Goal: Task Accomplishment & Management: Manage account settings

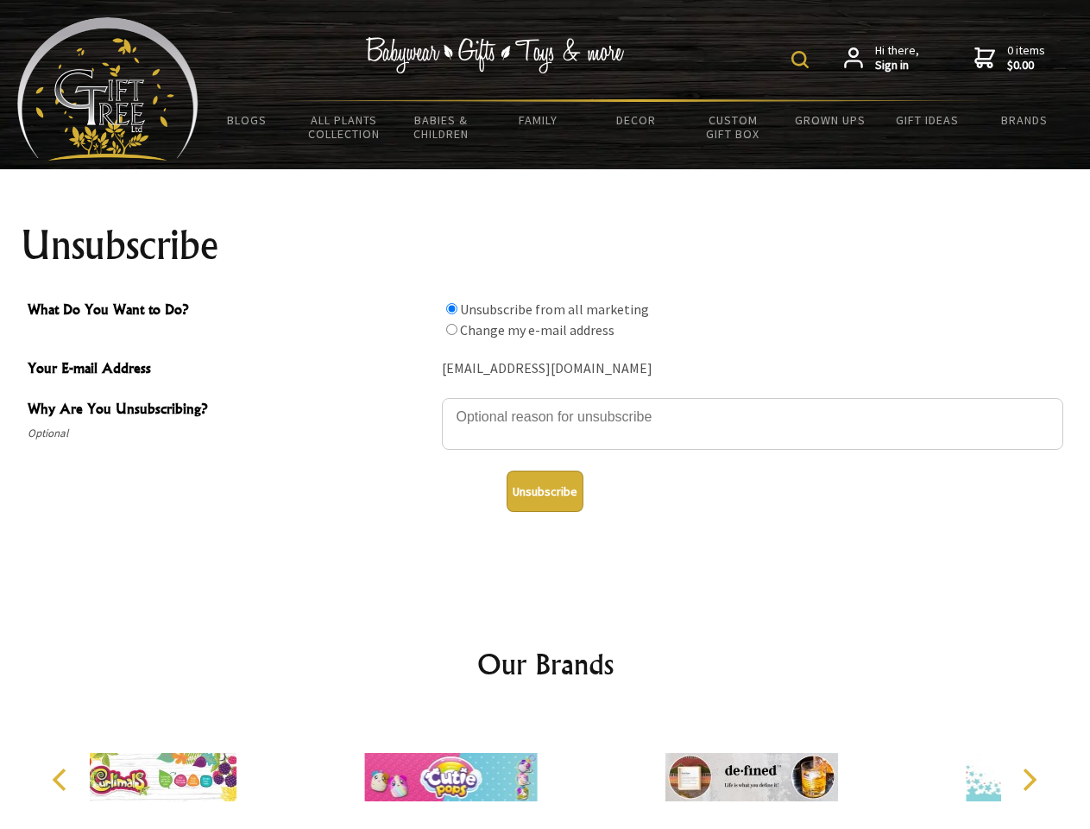
click at [803, 60] on img at bounding box center [800, 59] width 17 height 17
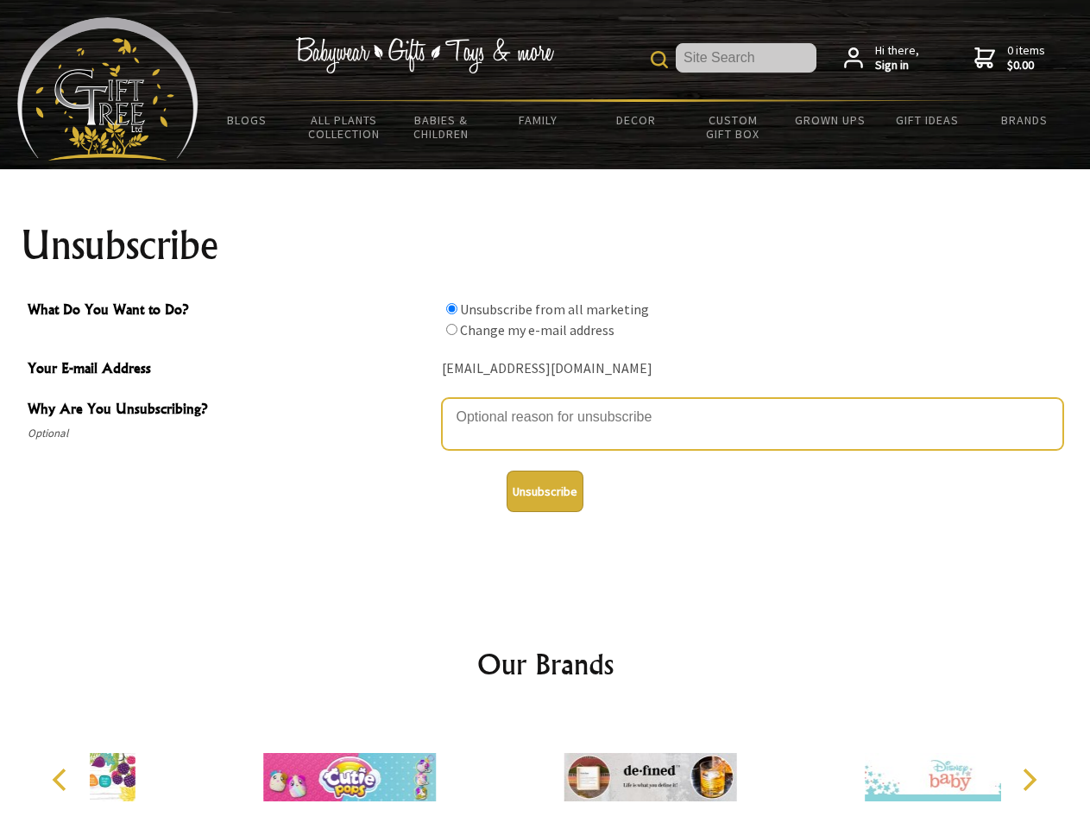
click at [546, 404] on textarea "Why Are You Unsubscribing?" at bounding box center [752, 424] width 621 height 52
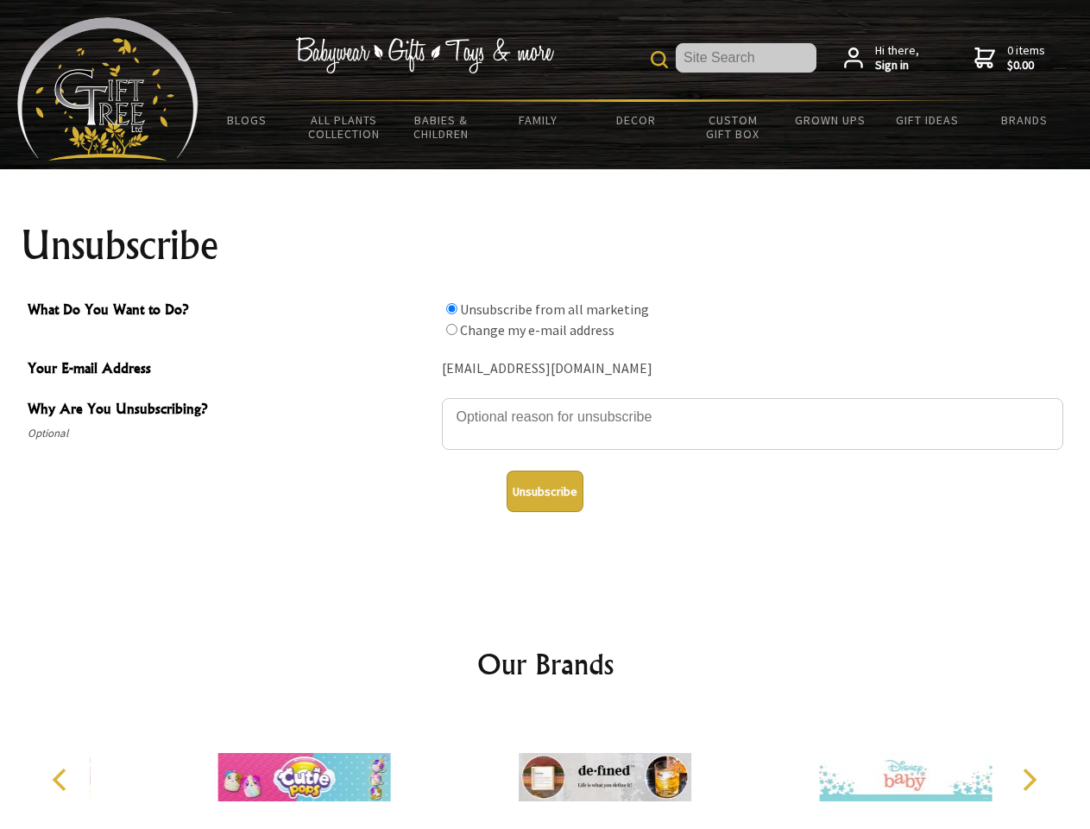
click at [451, 308] on input "What Do You Want to Do?" at bounding box center [451, 308] width 11 height 11
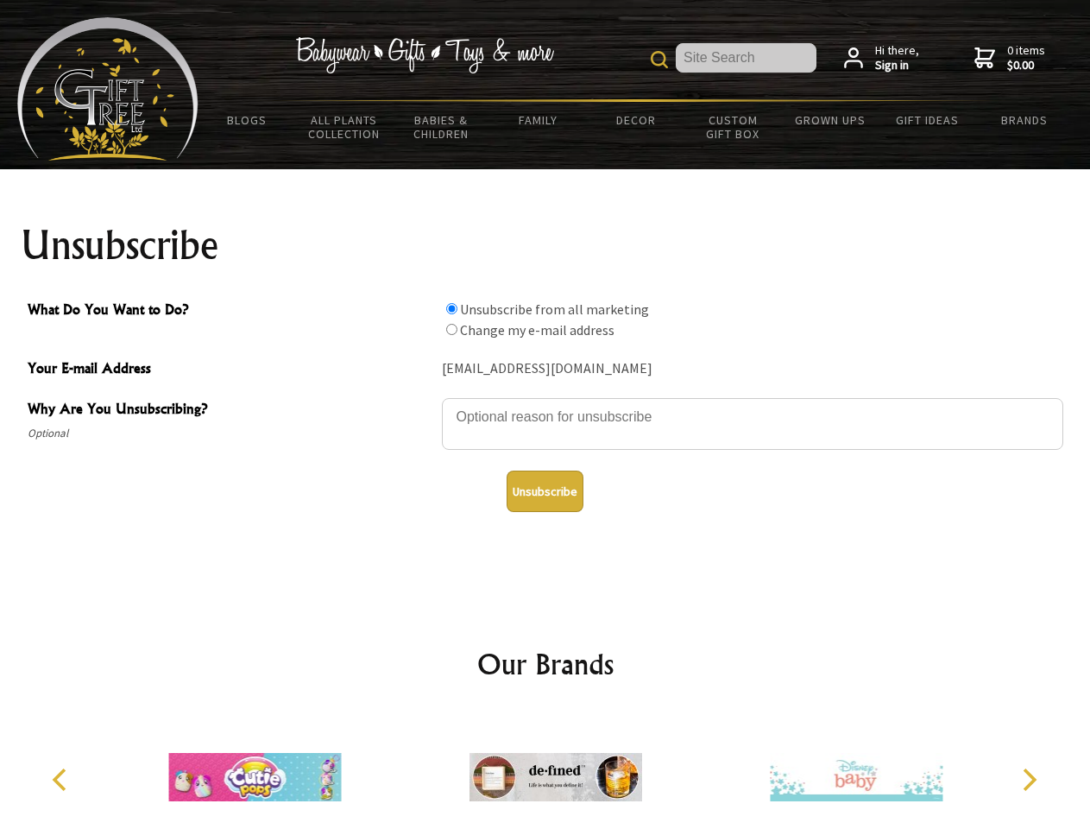
click at [451, 329] on input "What Do You Want to Do?" at bounding box center [451, 329] width 11 height 11
radio input "true"
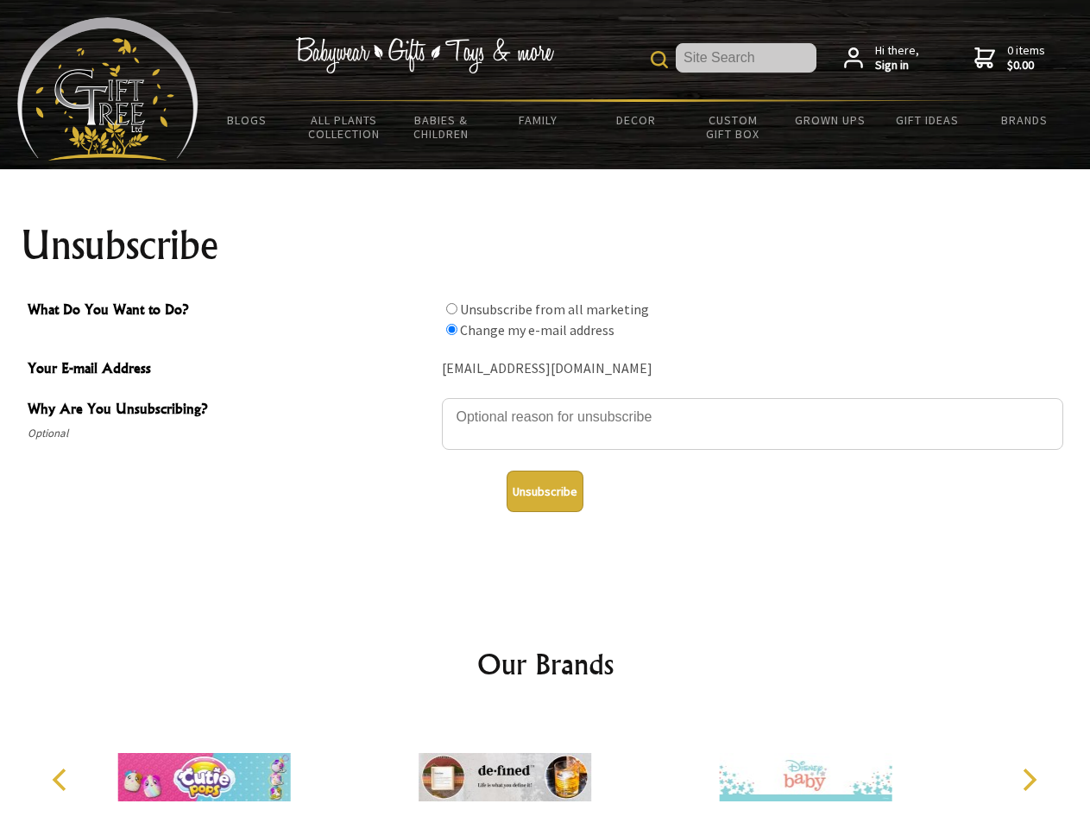
click at [545, 491] on button "Unsubscribe" at bounding box center [545, 490] width 77 height 41
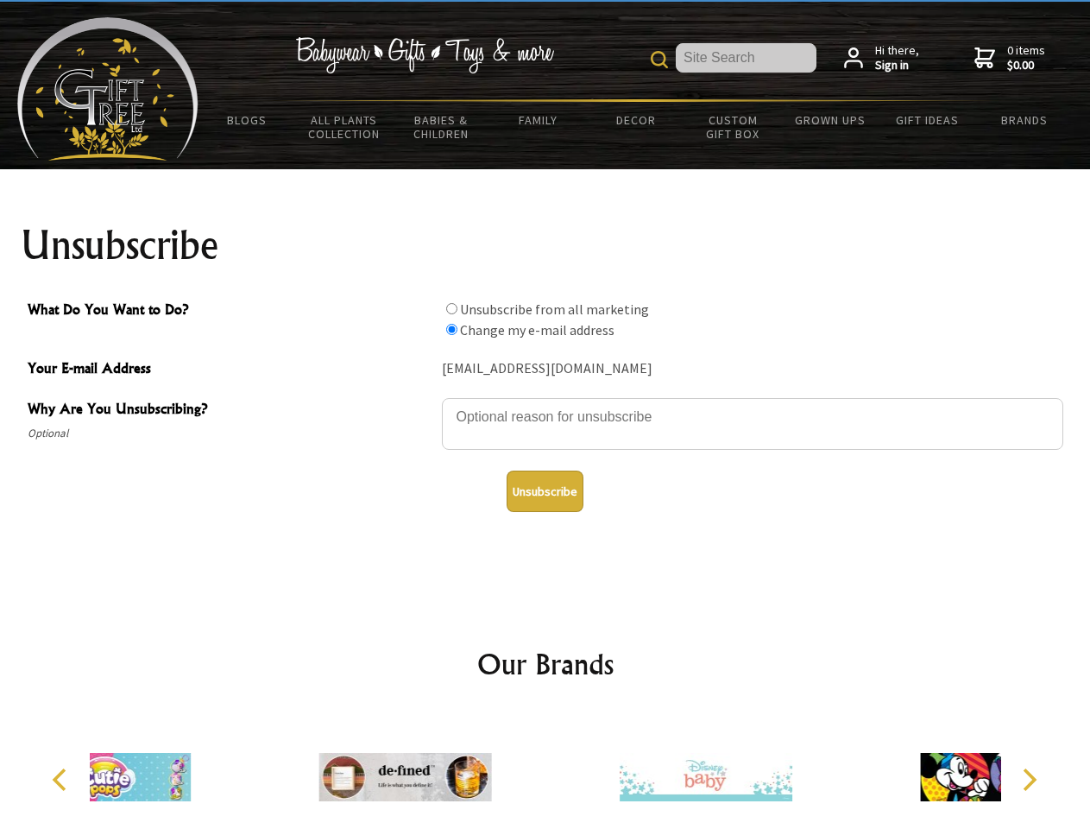
click at [556, 770] on div at bounding box center [706, 779] width 300 height 135
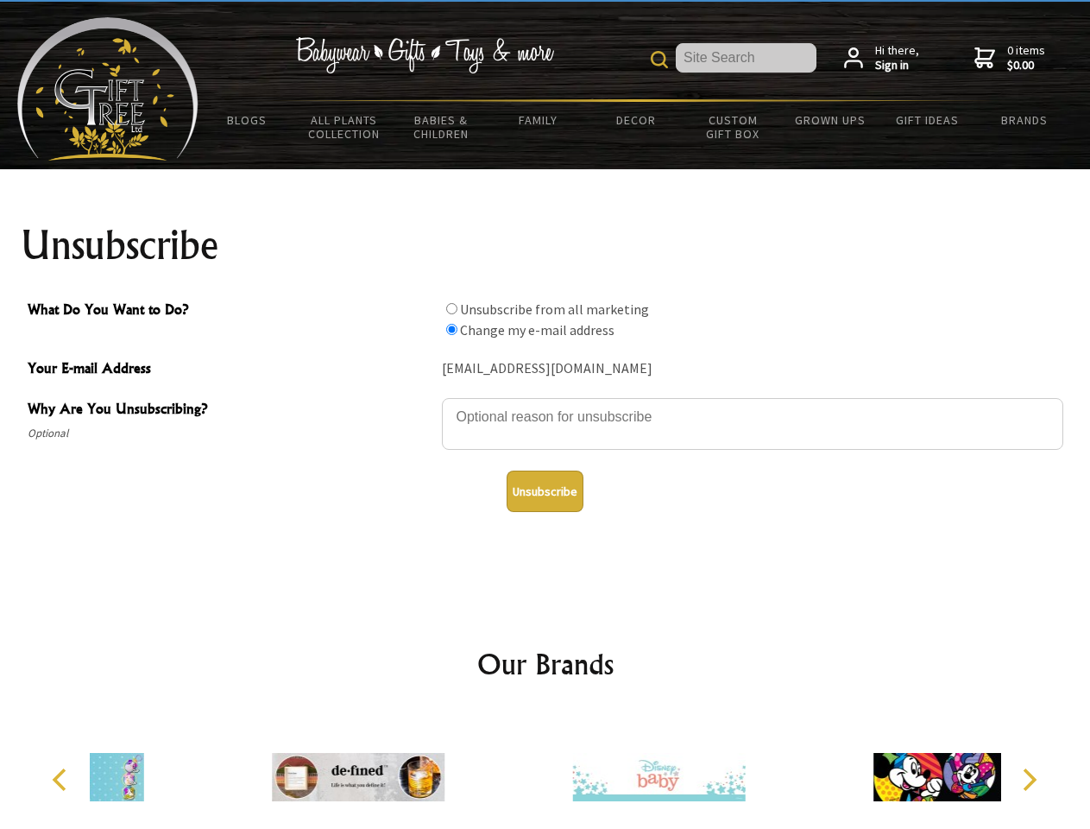
click at [62, 779] on icon "Previous" at bounding box center [61, 779] width 22 height 22
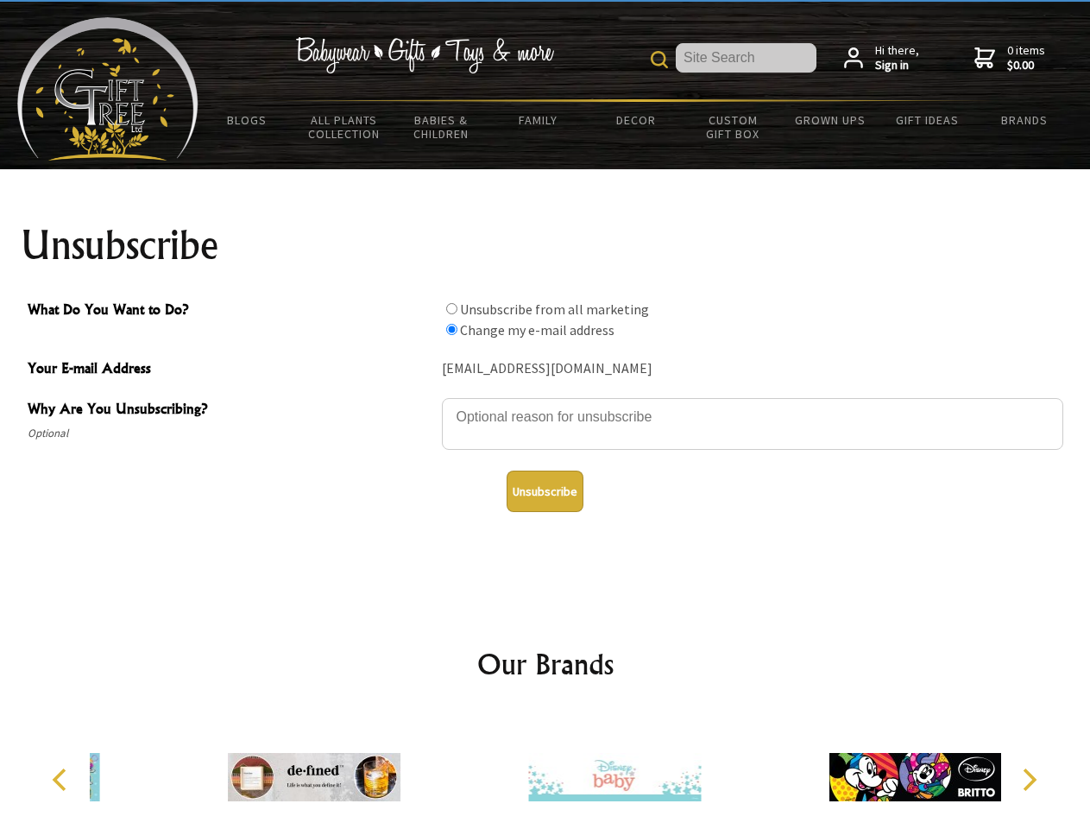
click at [1029, 779] on icon "Next" at bounding box center [1028, 779] width 22 height 22
